Goal: Task Accomplishment & Management: Complete application form

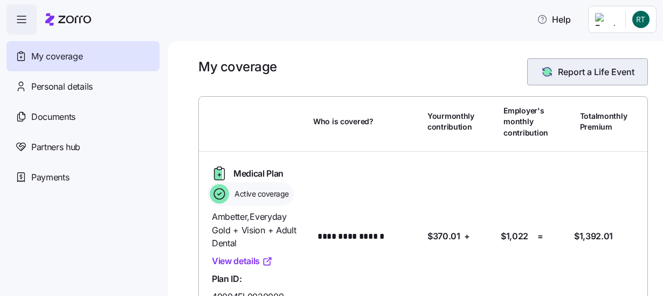
click at [587, 71] on span "Report a Life Event" at bounding box center [596, 71] width 77 height 13
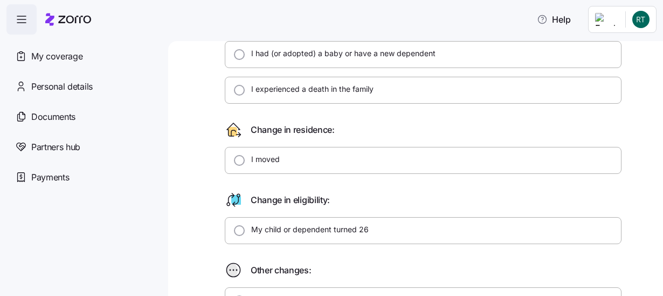
scroll to position [216, 0]
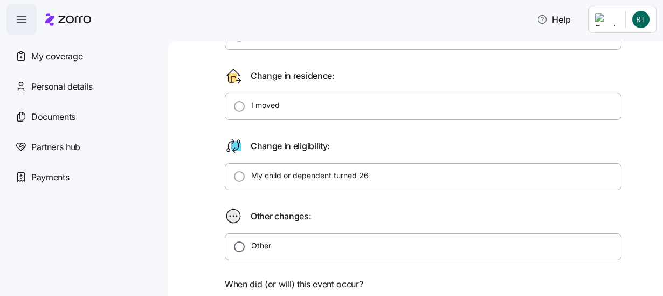
click at [235, 242] on input "Other" at bounding box center [239, 246] width 11 height 11
radio input "true"
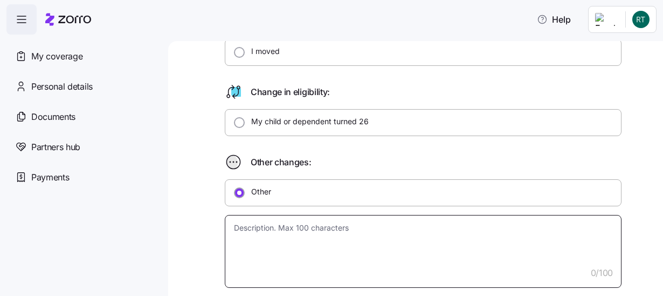
click at [243, 227] on textarea at bounding box center [423, 251] width 397 height 73
type textarea "x"
type textarea "N"
type textarea "x"
type textarea "Ne"
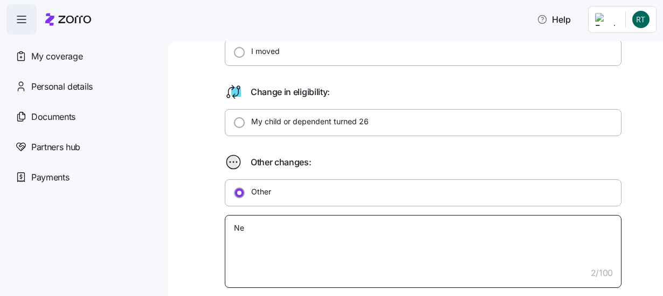
type textarea "x"
type textarea "Nee"
type textarea "x"
type textarea "Need"
type textarea "x"
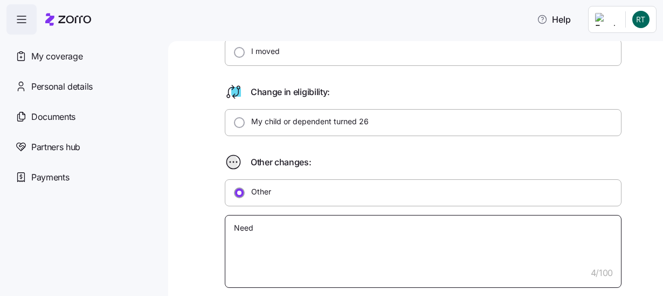
type textarea "Need"
type textarea "x"
type textarea "Need t"
type textarea "x"
type textarea "Need to"
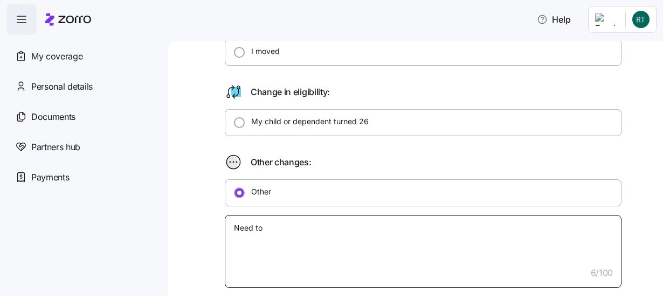
type textarea "x"
type textarea "Need to"
type textarea "x"
type textarea "Need to r"
type textarea "x"
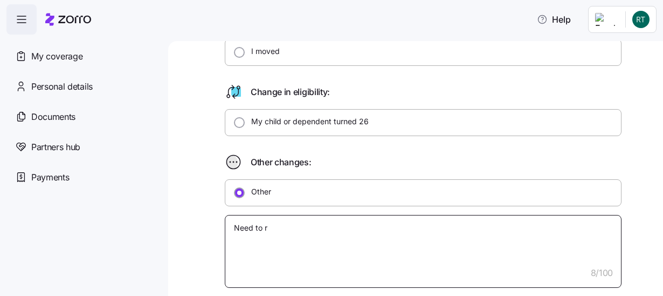
type textarea "Need to re"
type textarea "x"
type textarea "Need to rem"
type textarea "x"
type textarea "Need to remo"
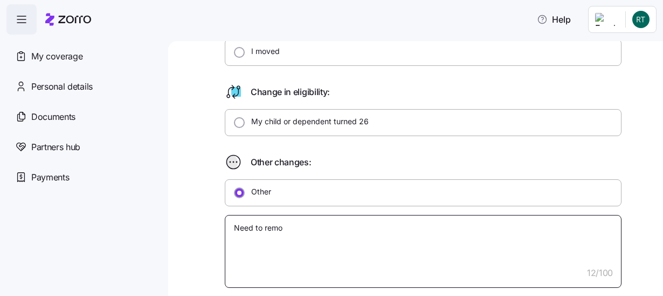
type textarea "x"
type textarea "Need to remov"
type textarea "x"
type textarea "Need to remove"
type textarea "x"
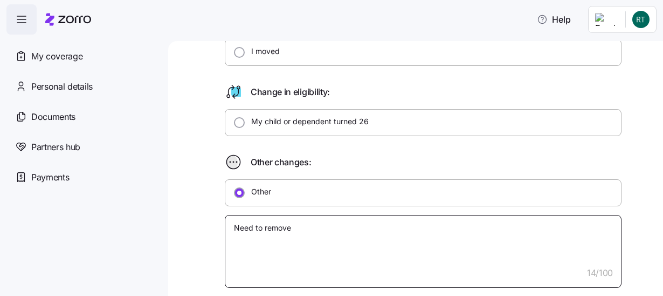
type textarea "Need to remove"
type textarea "x"
type textarea "Need to remove m"
type textarea "x"
type textarea "Need to remove my"
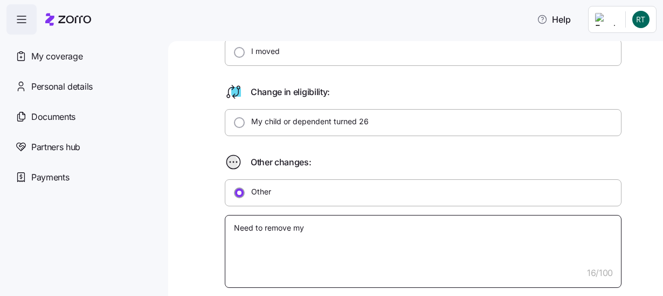
type textarea "x"
type textarea "Need to remove my"
type textarea "x"
type textarea "Need to remove my s"
type textarea "x"
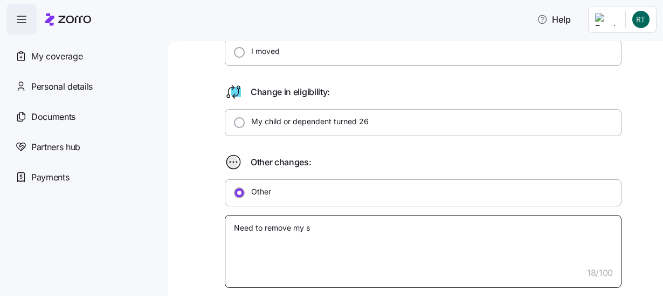
type textarea "Need to remove my so"
type textarea "x"
type textarea "Need to remove my son"
type textarea "x"
type textarea "Need to remove my son"
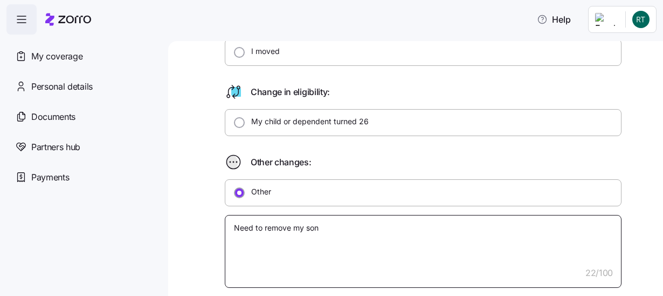
type textarea "x"
type textarea "Need to remove my son G"
type textarea "x"
type textarea "Need to remove my son Ga"
type textarea "x"
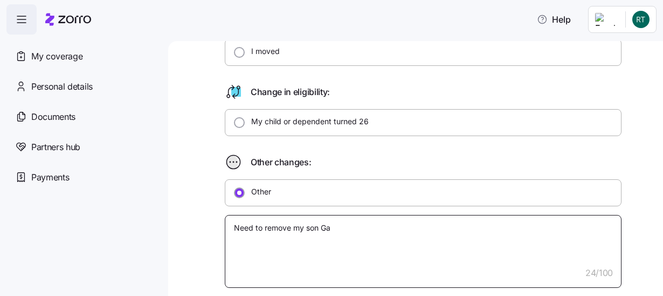
type textarea "Need to remove my son Gar"
type textarea "x"
type textarea "Need to remove my son Garr"
type textarea "x"
type textarea "Need to remove my son Garre"
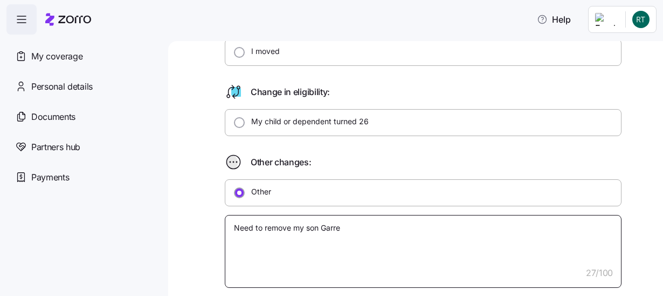
type textarea "x"
type textarea "Need to remove my son Garret"
type textarea "x"
type textarea "Need to remove my son Garrett"
type textarea "x"
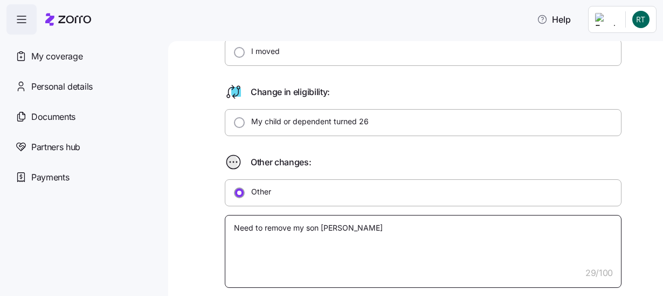
type textarea "Need to remove my son Garrett"
type textarea "x"
type textarea "Need to remove my son Garrett f"
type textarea "x"
type textarea "Need to remove my son Garrett fr"
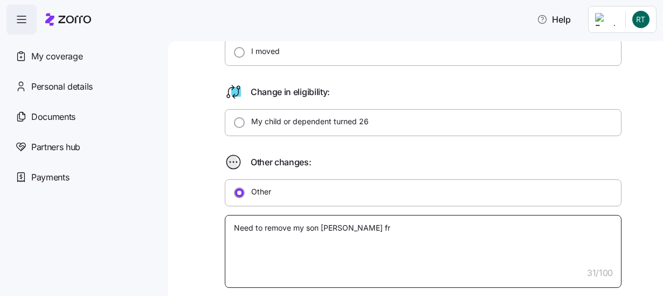
type textarea "x"
type textarea "Need to remove my son Garrett fro"
type textarea "x"
type textarea "Need to remove my son Garrett from"
type textarea "x"
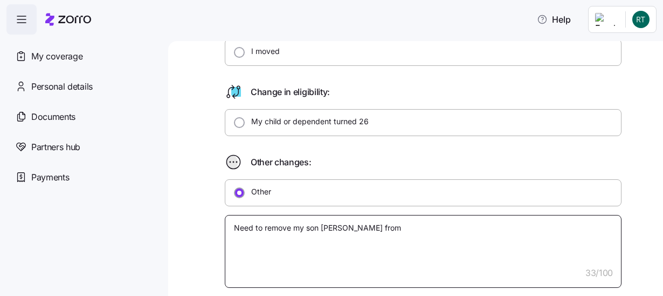
type textarea "Need to remove my son Garrett from"
type textarea "x"
type textarea "Need to remove my son Garrett from m"
type textarea "x"
type textarea "Need to remove my son Garrett from my"
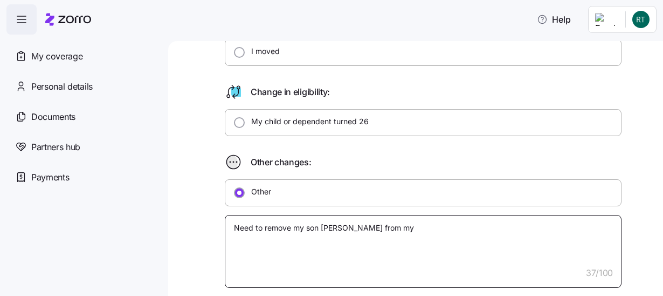
type textarea "x"
type textarea "Need to remove my son Garrett from my"
type textarea "x"
type textarea "Need to remove my son Garrett from my c"
type textarea "x"
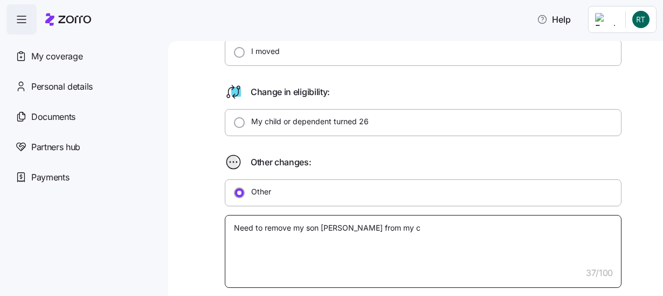
type textarea "Need to remove my son Garrett from my co"
type textarea "x"
type textarea "Need to remove my son Garrett from my cov"
type textarea "x"
type textarea "Need to remove my son Garrett from my cove"
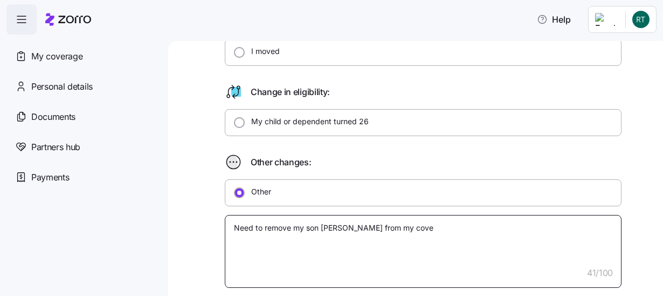
type textarea "x"
type textarea "Need to remove my son Garrett from my cover"
type textarea "x"
type textarea "Need to remove my son Garrett from my covera"
type textarea "x"
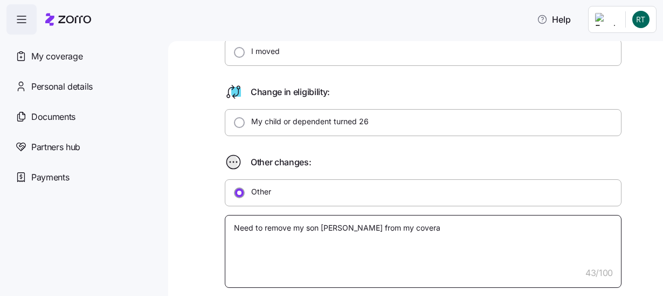
type textarea "Need to remove my son Garrett from my coverag"
type textarea "x"
type textarea "Need to remove my son Garrett from my coverage"
type textarea "x"
type textarea "Need to remove my son Garrett from my coverages"
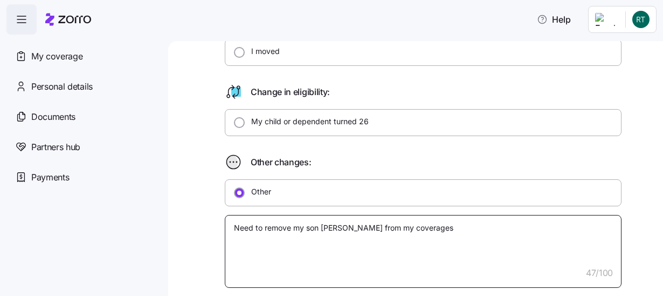
type textarea "x"
type textarea "Need to remove my son Garrett from my coverages."
type textarea "x"
type textarea "Need to remove my son Garrett from my coverages."
type textarea "x"
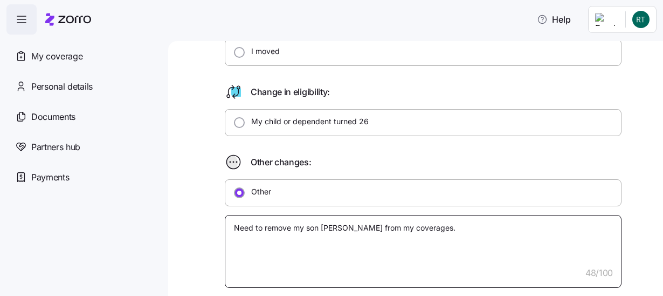
type textarea "Need to remove my son Garrett from my coverages."
type textarea "x"
type textarea "Need to remove my son Garrett from my coverages. H"
type textarea "x"
type textarea "Need to remove my son Garrett from my coverages. He"
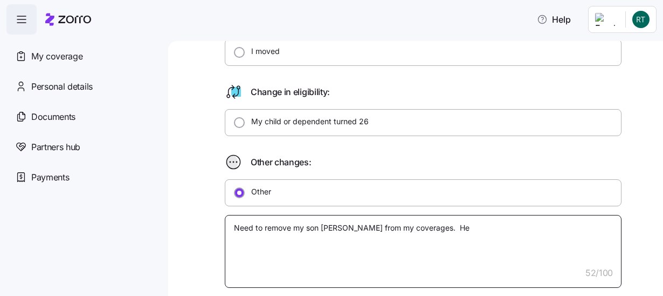
type textarea "x"
type textarea "Need to remove my son Garrett from my coverages. He"
type textarea "x"
type textarea "Need to remove my son Garrett from my coverages. He i"
type textarea "x"
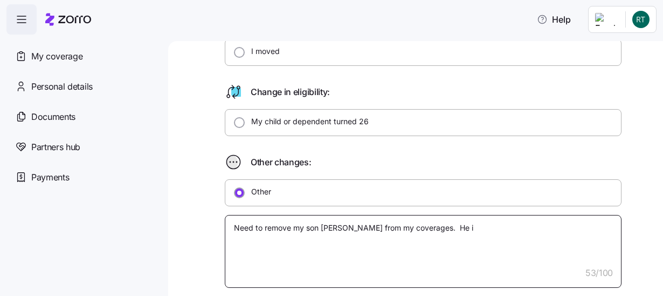
type textarea "Need to remove my son Garrett from my coverages. He is"
type textarea "x"
type textarea "Need to remove my son Garrett from my coverages. He is"
type textarea "x"
type textarea "Need to remove my son Garrett from my coverages. He is a"
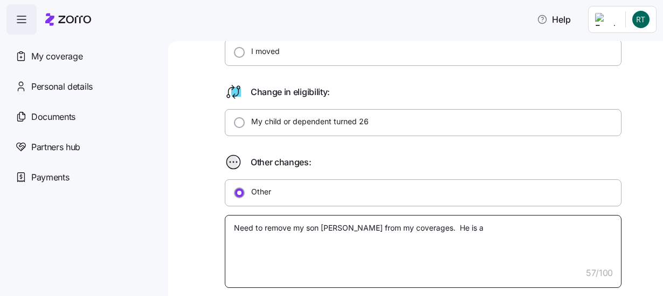
type textarea "x"
type textarea "Need to remove my son Garrett from my coverages. He is an"
type textarea "x"
type textarea "Need to remove my son Garrett from my coverages. He is a"
type textarea "x"
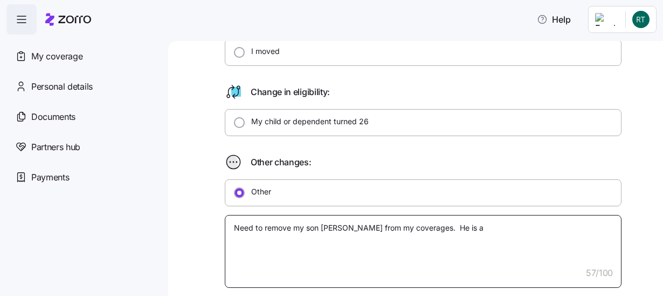
type textarea "Need to remove my son Garrett from my coverages. He is al"
type textarea "x"
type textarea "Need to remove my son Garrett from my coverages. He is als"
type textarea "x"
type textarea "Need to remove my son Garrett from my coverages. He is also"
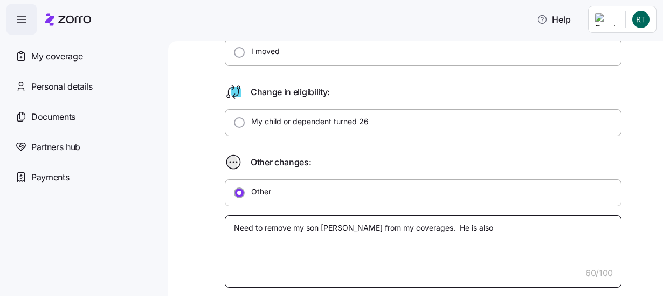
type textarea "x"
type textarea "Need to remove my son Garrett from my coverages. He is also"
type textarea "x"
type textarea "Need to remove my son Garrett from my coverages. He is also a"
type textarea "x"
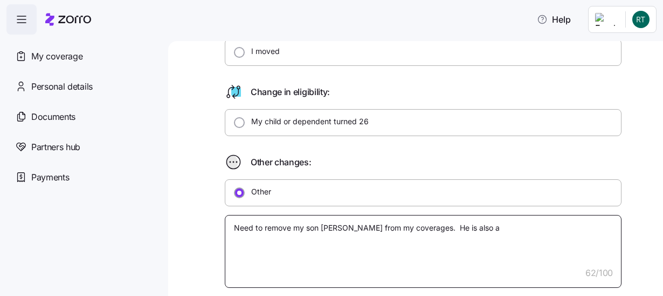
type textarea "Need to remove my son Garrett from my coverages. He is also an"
type textarea "x"
type textarea "Need to remove my son Garrett from my coverages. He is also an"
type textarea "x"
type textarea "Need to remove my son Garrett from my coverages. He is also an e"
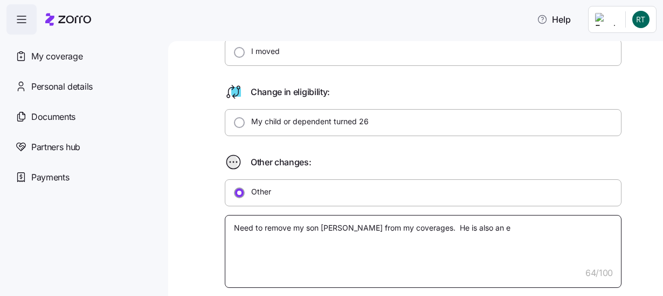
type textarea "x"
type textarea "Need to remove my son Garrett from my coverages. He is also an em"
type textarea "x"
type textarea "Need to remove my son Garrett from my coverages. He is also an emp"
type textarea "x"
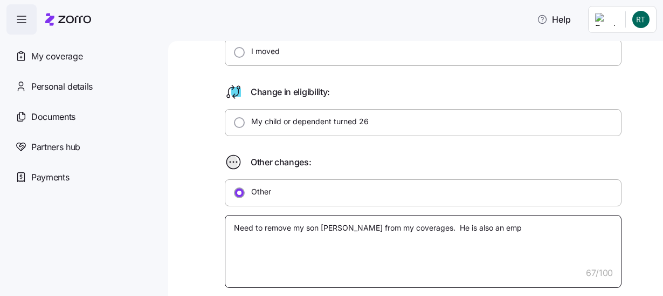
type textarea "Need to remove my son Garrett from my coverages. He is also an empl"
type textarea "x"
type textarea "Need to remove my son Garrett from my coverages. He is also an emplo"
type textarea "x"
type textarea "Need to remove my son Garrett from my coverages. He is also an employ"
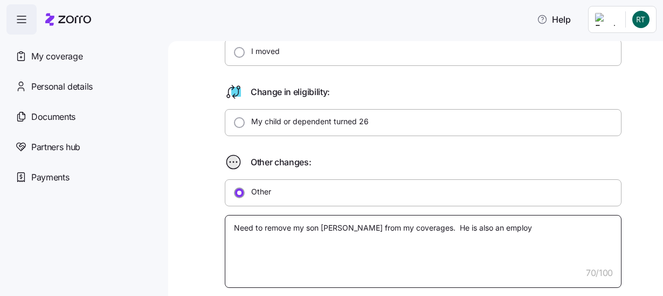
type textarea "x"
type textarea "Need to remove my son Garrett from my coverages. He is also an employe"
type textarea "x"
type textarea "Need to remove my son Garrett from my coverages. He is also an employee"
type textarea "x"
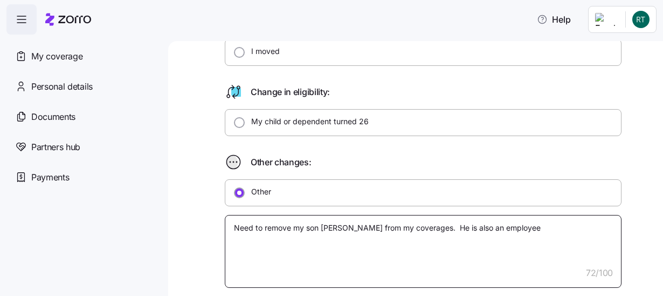
type textarea "Need to remove my son Garrett from my coverages. He is also an employee"
type textarea "x"
type textarea "Need to remove my son Garrett from my coverages. He is also an employee o"
type textarea "x"
type textarea "Need to remove my son Garrett from my coverages. He is also an employee of"
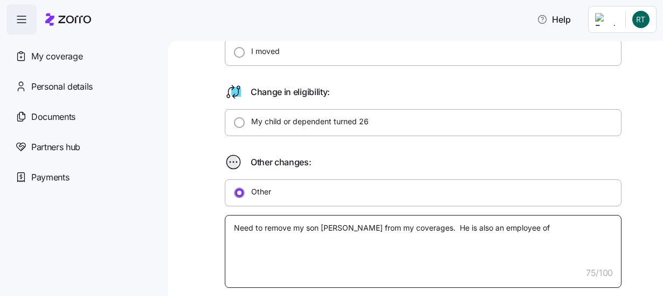
type textarea "x"
type textarea "Need to remove my son Garrett from my coverages. He is also an employee of"
type textarea "x"
type textarea "Need to remove my son Garrett from my coverages. He is also an employee of D"
type textarea "x"
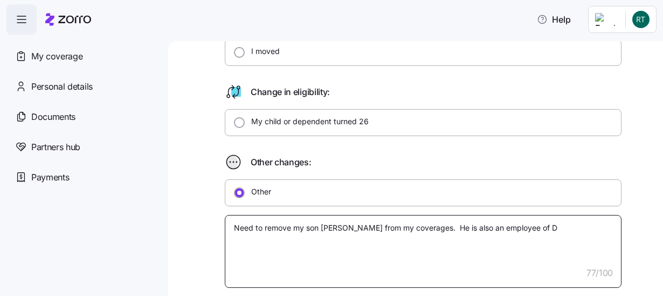
type textarea "Need to remove my son Garrett from my coverages. He is also an employee of Da"
type textarea "x"
type textarea "Need to remove my son Garrett from my coverages. He is also an employee of Day"
type textarea "x"
type textarea "Need to remove my son Garrett from my coverages. He is also an employee of Dayt"
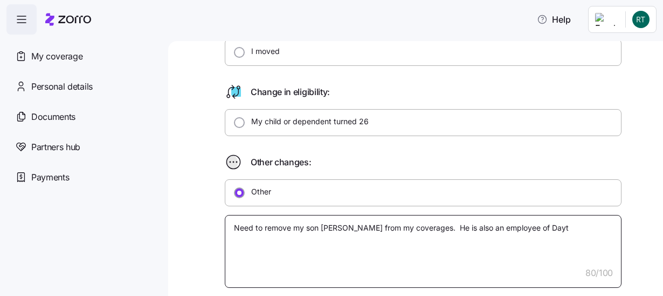
type textarea "x"
type textarea "Need to remove my son Garrett from my coverages. He is also an employee of Dayto"
type textarea "x"
type textarea "Need to remove my son Garrett from my coverages. He is also an employee of Dayt…"
type textarea "x"
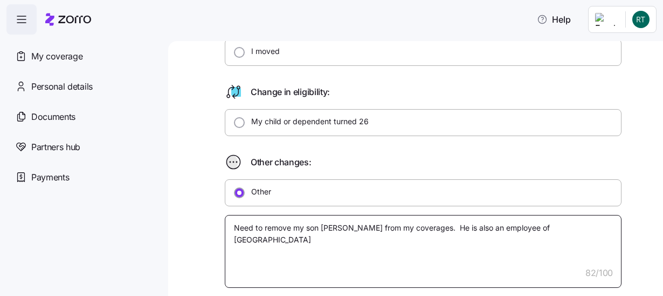
type textarea "Need to remove my son Garrett from my coverages. He is also an employee of Dayt…"
type textarea "x"
type textarea "Need to remove my son Garrett from my coverages. He is also an employee of Dayt…"
type textarea "x"
type textarea "Need to remove my son Garrett from my coverages. He is also an employee of Dayt…"
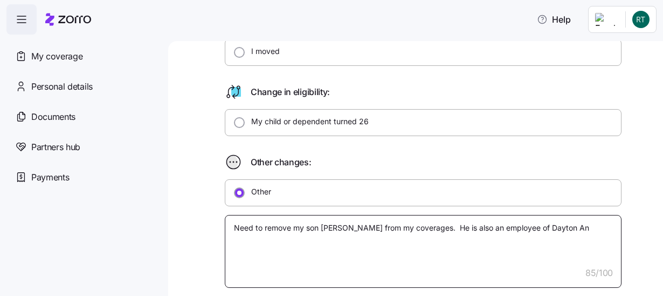
type textarea "x"
type textarea "Need to remove my son Garrett from my coverages. He is also an employee of Dayt…"
type textarea "x"
type textarea "Need to remove my son Garrett from my coverages. He is also an employee of Dayt…"
type textarea "x"
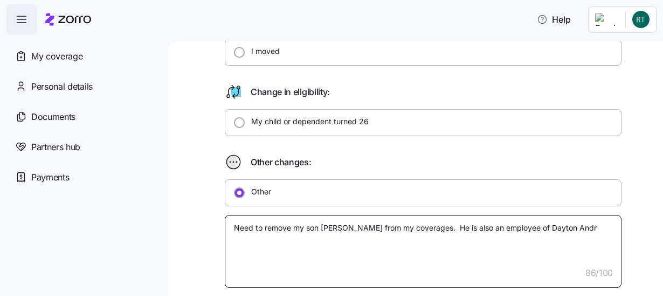
type textarea "Need to remove my son Garrett from my coverages. He is also an employee of Dayt…"
type textarea "x"
type textarea "Need to remove my son Garrett from my coverages. He is also an employee of Dayt…"
type textarea "x"
type textarea "Need to remove my son Garrett from my coverages. He is also an employee of Dayt…"
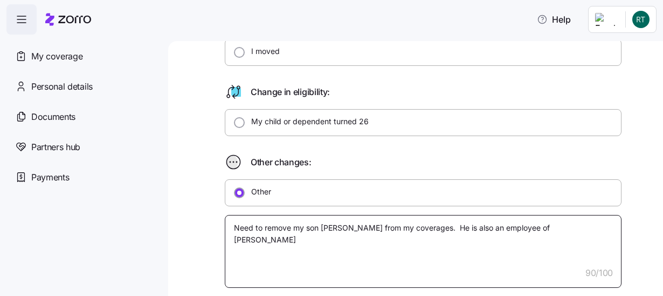
type textarea "x"
type textarea "Need to remove my son Garrett from my coverages. He is also an employee of Dayt…"
type textarea "x"
type textarea "Need to remove my son Garrett from my coverages. He is also an employee of Dayt…"
type textarea "x"
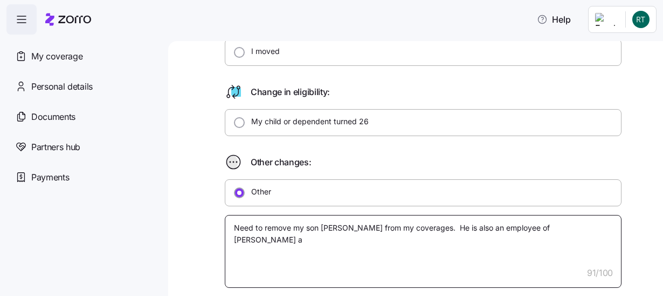
type textarea "Need to remove my son Garrett from my coverages. He is also an employee of Dayt…"
type textarea "x"
type textarea "Need to remove my son Garrett from my coverages. He is also an employee of Dayt…"
type textarea "x"
type textarea "Need to remove my son Garrett from my coverages. He is also an employee of Dayt…"
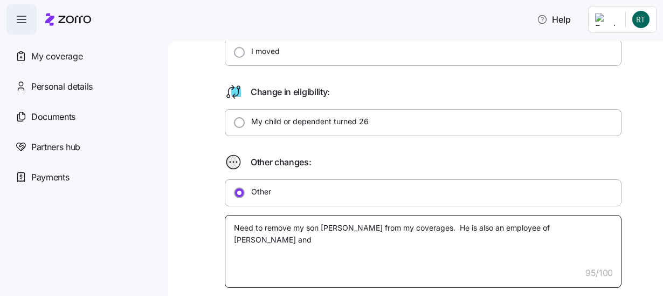
type textarea "x"
type textarea "Need to remove my son Garrett from my coverages. He is also an employee of Dayt…"
type textarea "x"
type textarea "Need to remove my son Garrett from my coverages. He is also an employee of Dayt…"
type textarea "x"
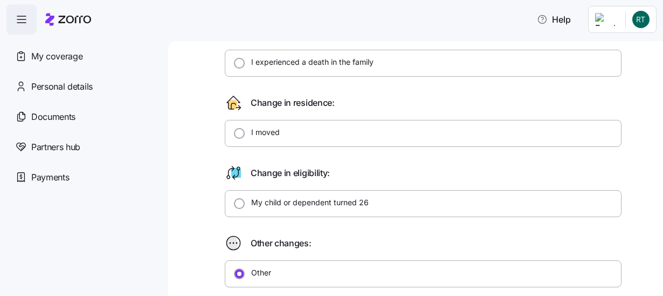
scroll to position [0, 0]
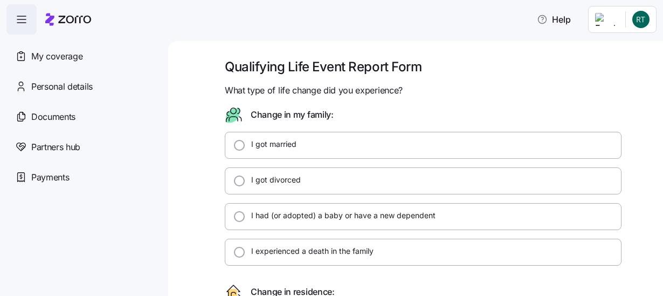
click at [20, 18] on icon "button" at bounding box center [21, 19] width 13 height 13
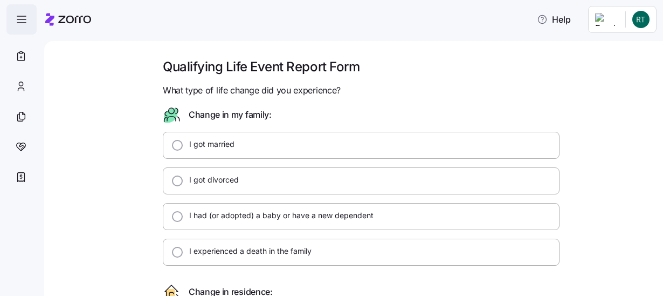
click at [20, 18] on icon "button" at bounding box center [21, 19] width 13 height 13
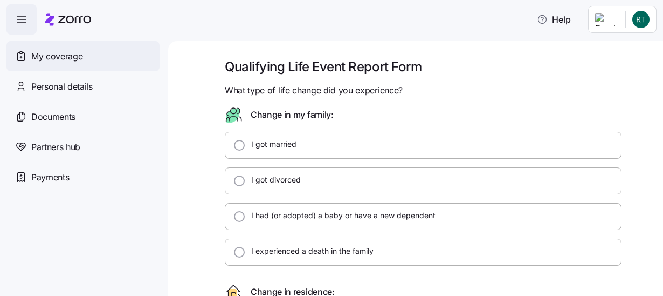
click at [39, 53] on span "My coverage" at bounding box center [56, 56] width 51 height 13
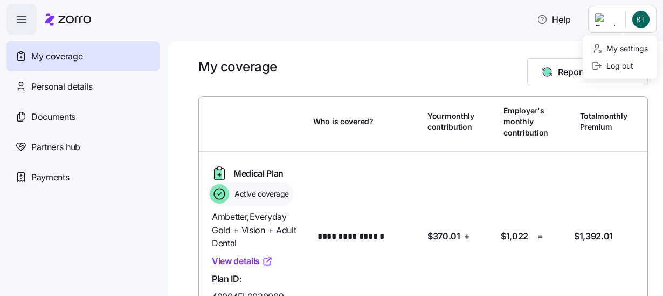
click at [642, 24] on html "**********" at bounding box center [331, 144] width 663 height 289
click at [618, 69] on div "Log out" at bounding box center [613, 66] width 42 height 12
